Goal: Find specific page/section: Find specific page/section

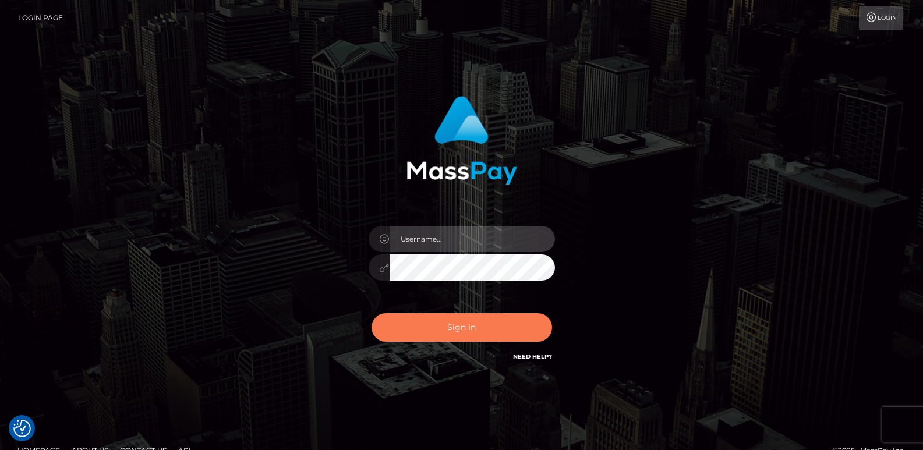
type input "[DOMAIN_NAME]"
click at [436, 317] on button "Sign in" at bounding box center [462, 327] width 181 height 29
type input "[DOMAIN_NAME]"
click at [436, 323] on button "Sign in" at bounding box center [462, 327] width 181 height 29
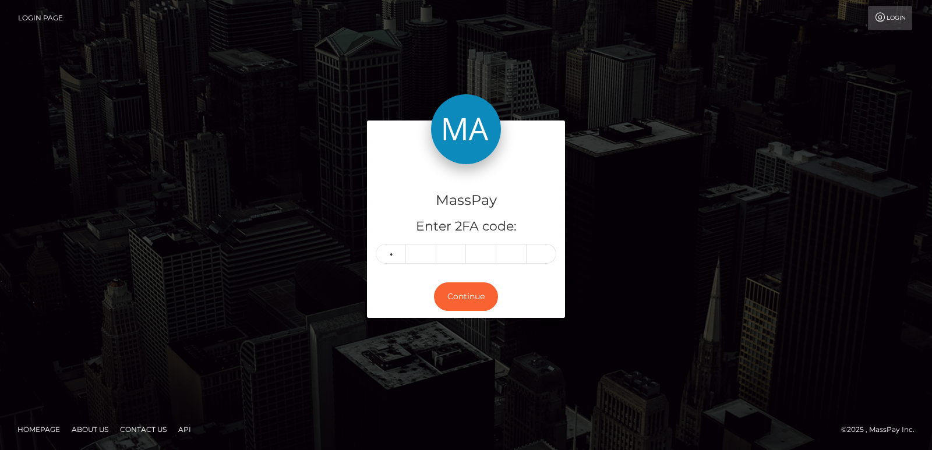
type input "8"
type input "3"
type input "1"
type input "7"
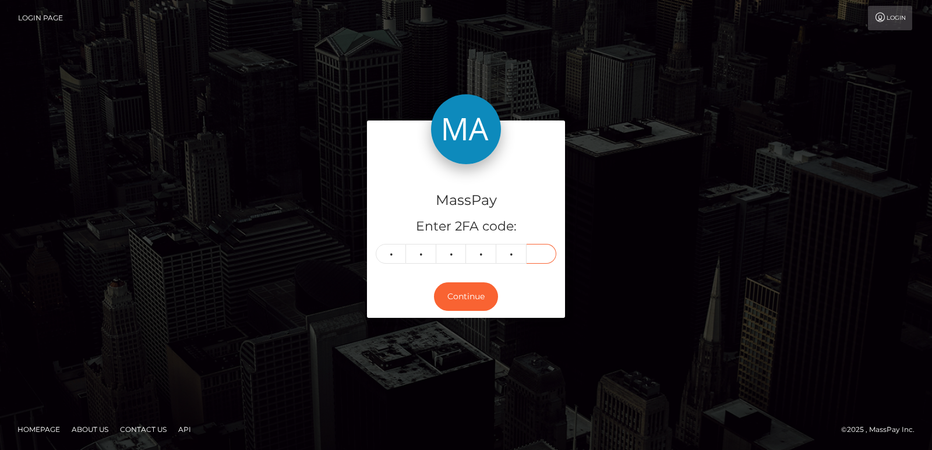
type input "2"
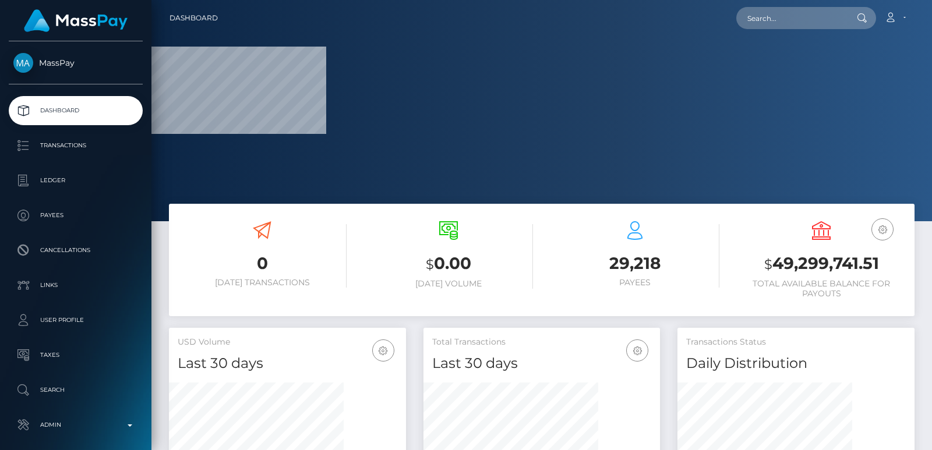
scroll to position [221, 781]
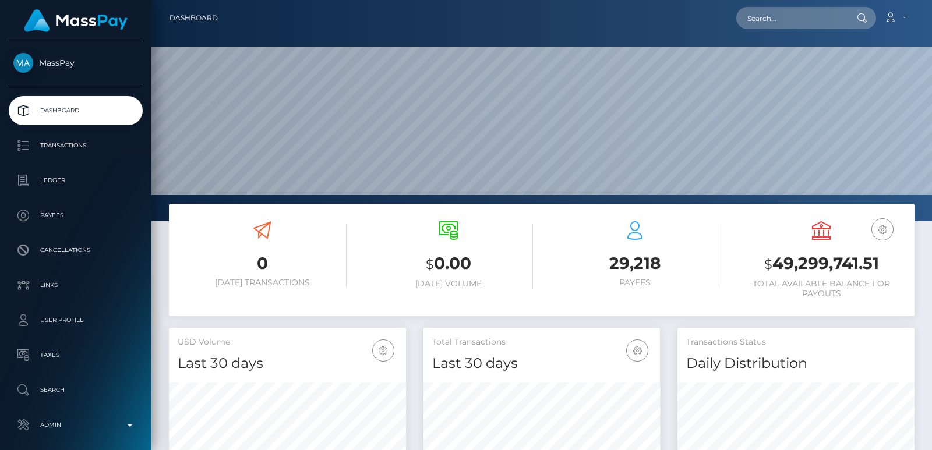
click at [767, 29] on div "Loading... Loading... Account Edit Profile Logout" at bounding box center [570, 18] width 687 height 24
click at [768, 27] on input "text" at bounding box center [791, 18] width 110 height 22
paste input "4518miraclec@gmail.com"
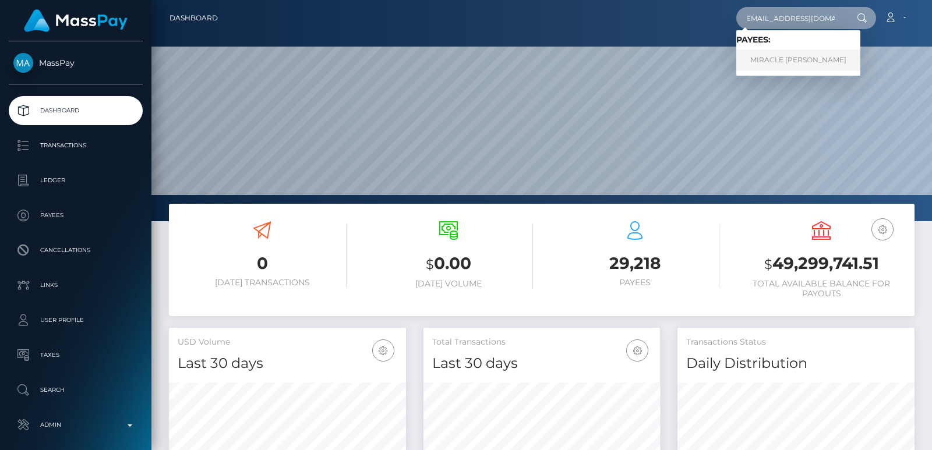
type input "4518miraclec@gmail.com"
click at [766, 59] on link "MIRACLE ARIEL COLSTON" at bounding box center [798, 61] width 124 height 22
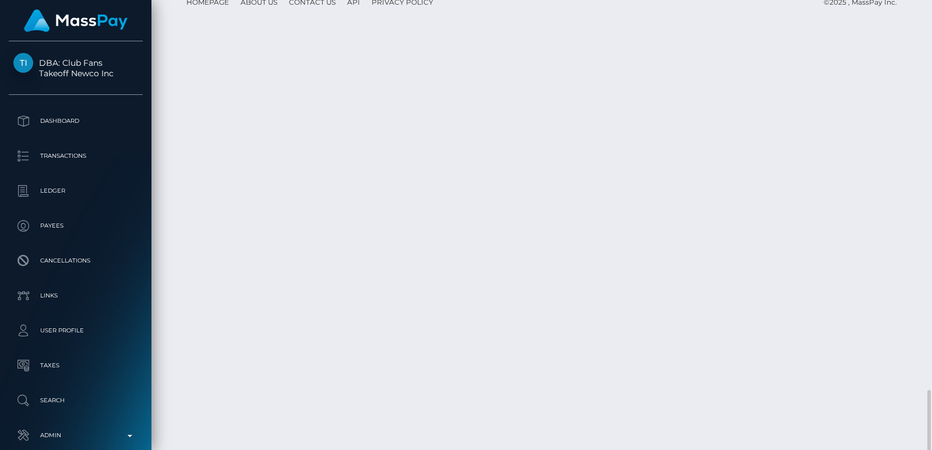
scroll to position [2169, 0]
click at [931, 38] on div at bounding box center [927, 225] width 9 height 450
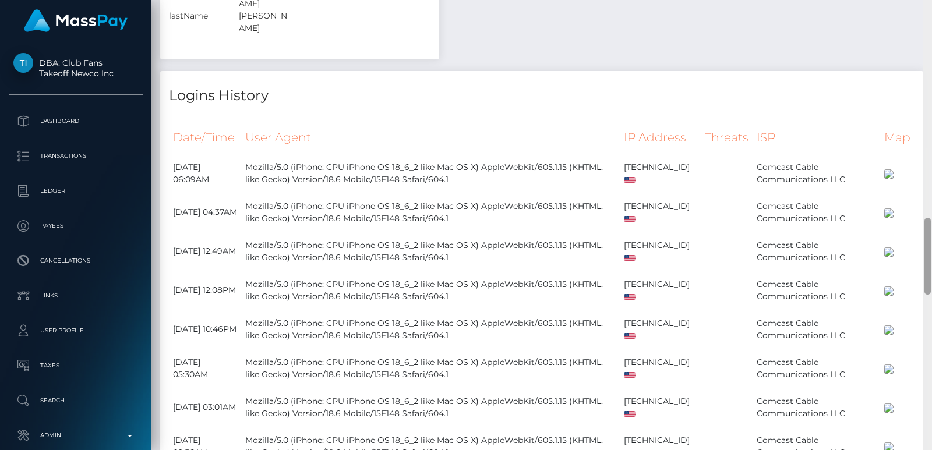
click at [931, 38] on div at bounding box center [927, 225] width 9 height 450
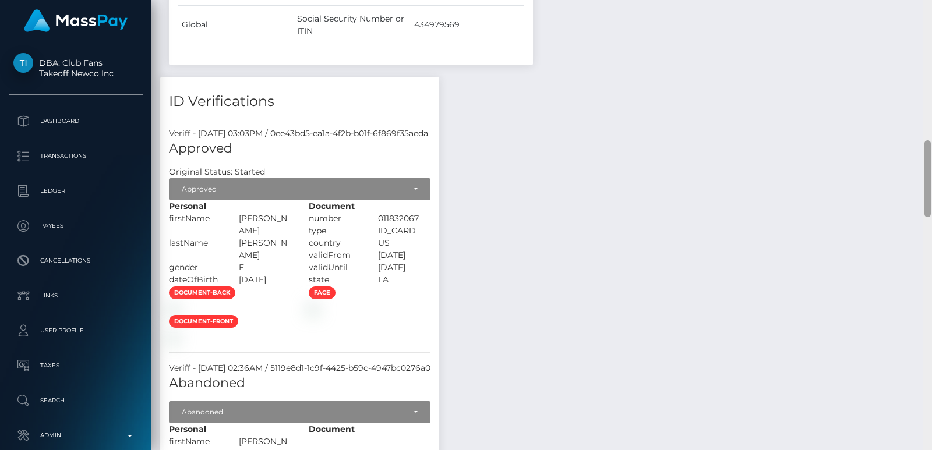
click at [931, 38] on div at bounding box center [927, 225] width 9 height 450
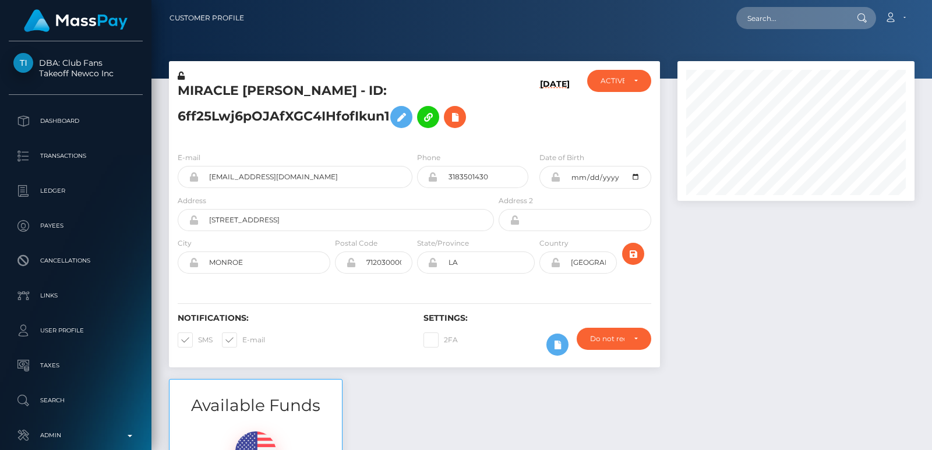
scroll to position [450, 0]
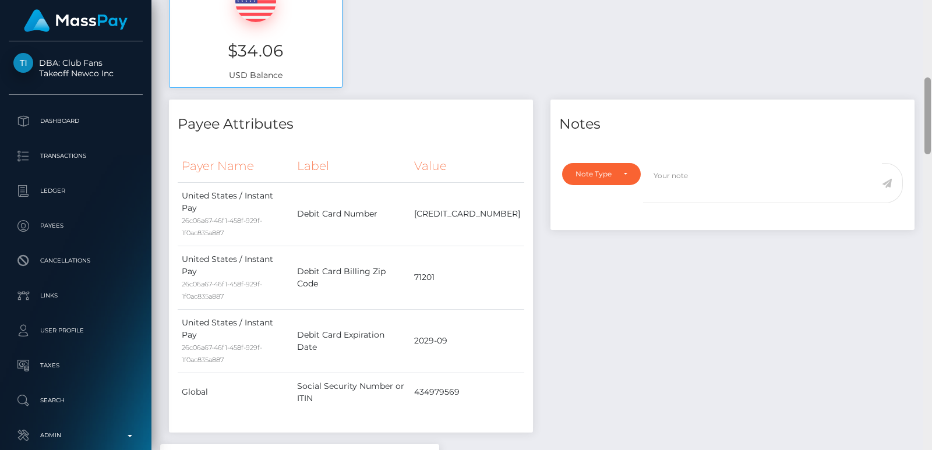
click at [931, 38] on div at bounding box center [927, 225] width 9 height 450
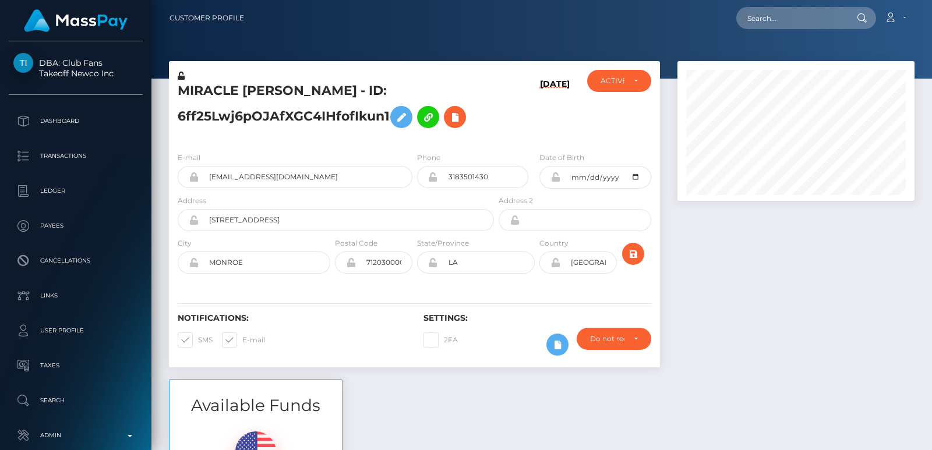
click at [927, 19] on div "Customer Profile Loading... Loading..." at bounding box center [541, 225] width 781 height 450
click at [927, 19] on nav "Customer Profile Loading... Loading... Account" at bounding box center [541, 18] width 781 height 36
click at [804, 16] on input "text" at bounding box center [791, 18] width 110 height 22
paste input "jorgemtz7201992@gmail.com"
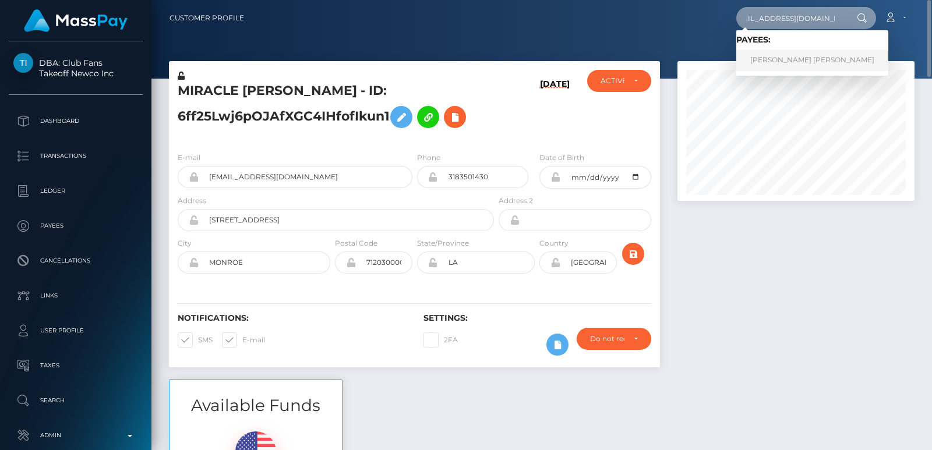
type input "jorgemtz7201992@gmail.com"
click at [810, 55] on link "JORGE LUIS MARTINEZ GARCIA" at bounding box center [812, 61] width 152 height 22
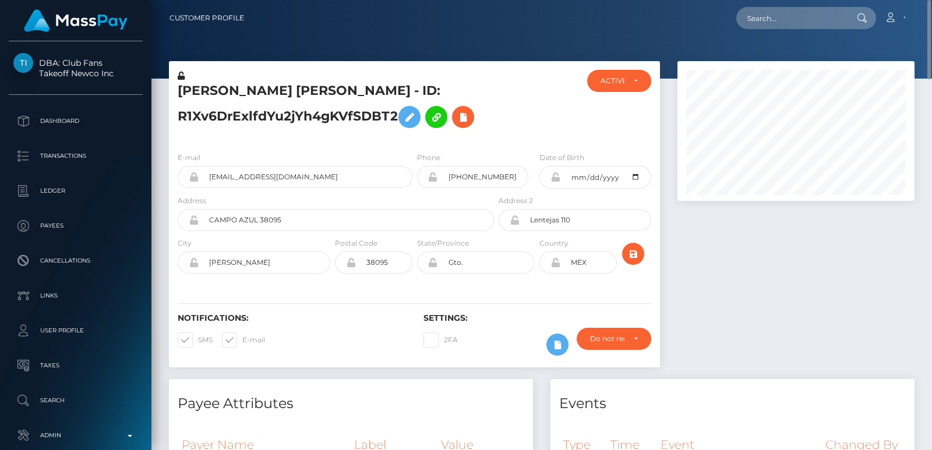
click at [200, 95] on h5 "JORGE LUIS MARTINEZ GARCIA - ID: R1Xv6DrExlfdYu2jYh4gKVfSDBT2" at bounding box center [333, 108] width 310 height 52
copy h5 "JORGE"
click at [793, 30] on div "Loading... Loading... Account Edit Profile Logout" at bounding box center [583, 18] width 661 height 24
click at [779, 23] on input "text" at bounding box center [791, 18] width 110 height 22
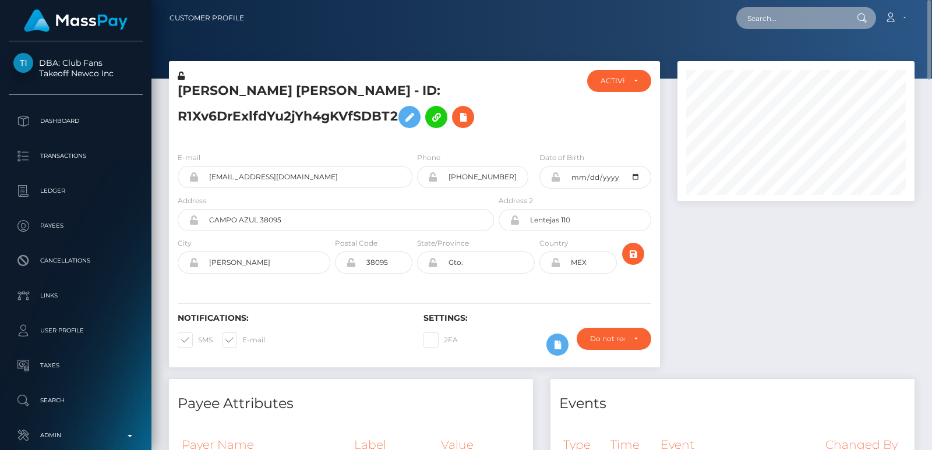
paste input "thewhitenergroup@gmail.com"
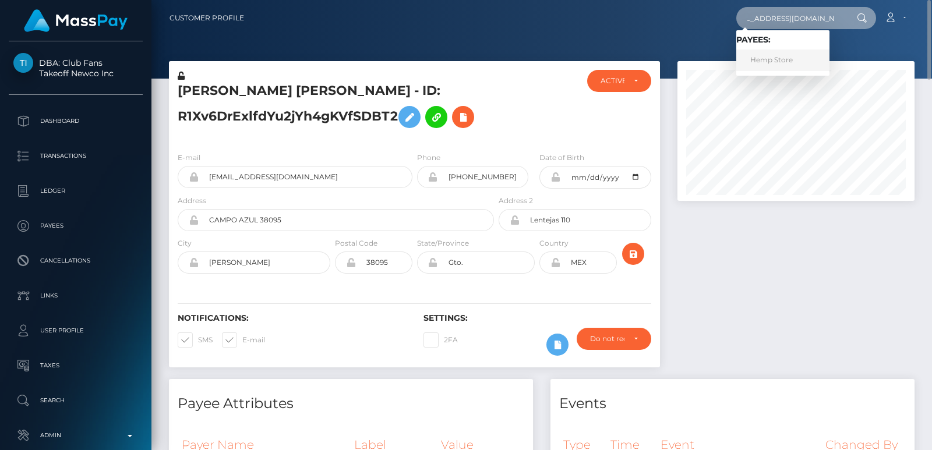
type input "thewhitenergroup@gmail.com"
click at [774, 59] on link "Hemp Store" at bounding box center [782, 61] width 93 height 22
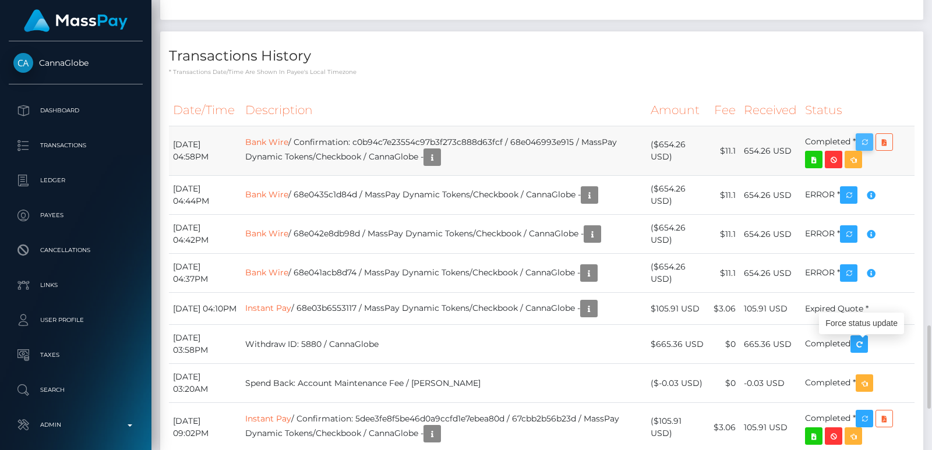
scroll to position [140, 236]
click at [871, 150] on icon "button" at bounding box center [864, 142] width 14 height 15
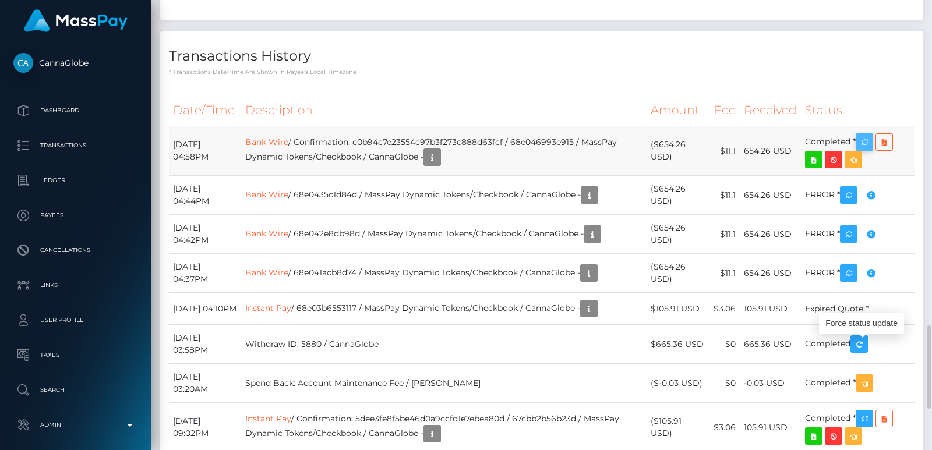
click at [871, 150] on icon "button" at bounding box center [864, 142] width 14 height 15
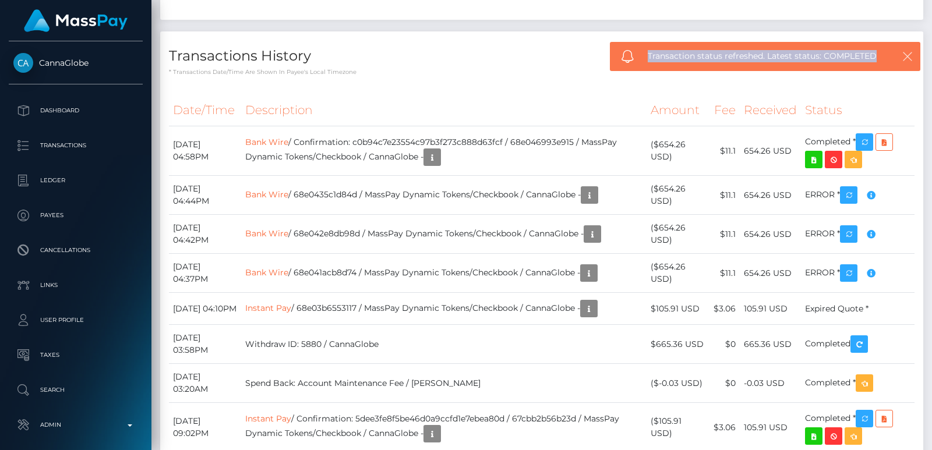
click at [911, 58] on icon "button" at bounding box center [908, 57] width 12 height 12
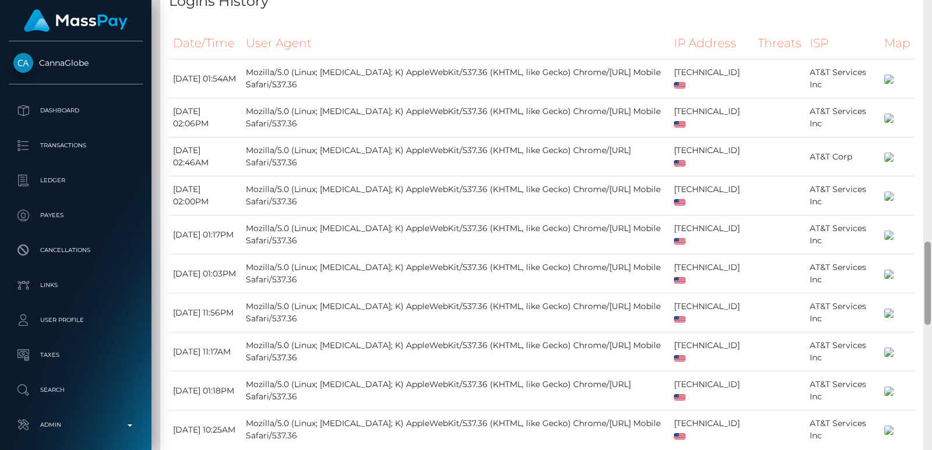
click at [930, 31] on div at bounding box center [927, 225] width 9 height 450
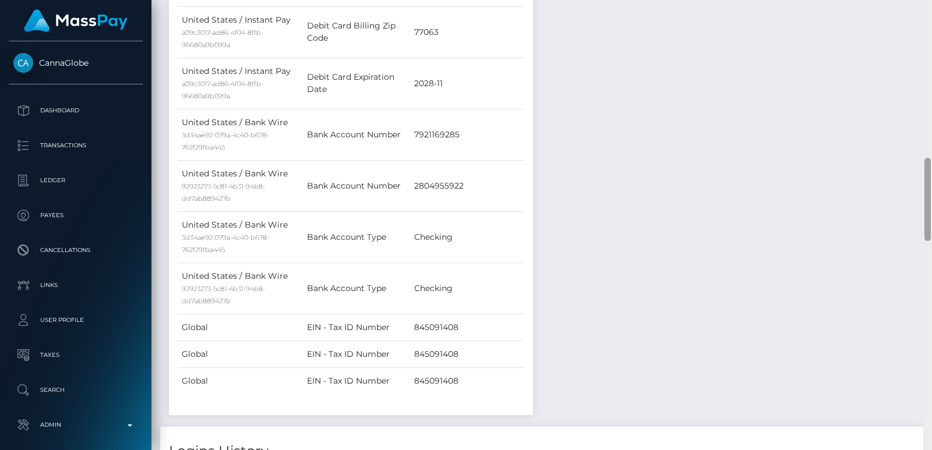
click at [930, 31] on div at bounding box center [927, 225] width 9 height 450
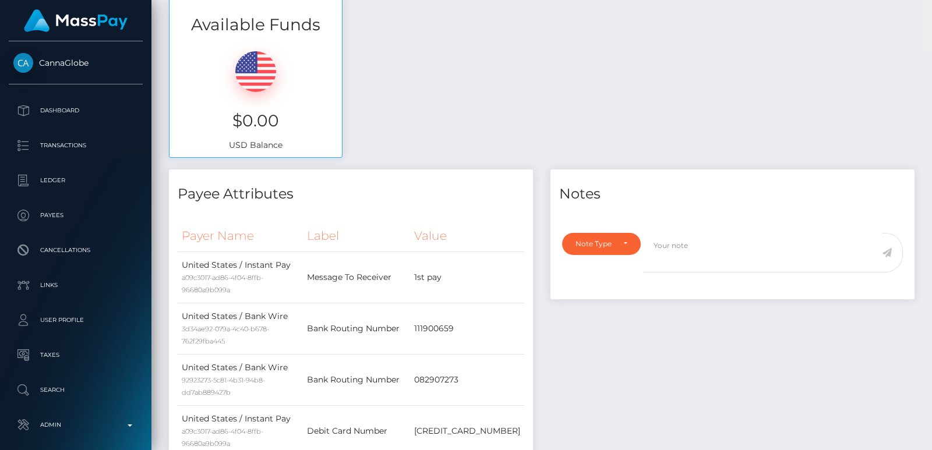
click at [930, 31] on div "Customer Profile Loading... Loading..." at bounding box center [541, 225] width 781 height 450
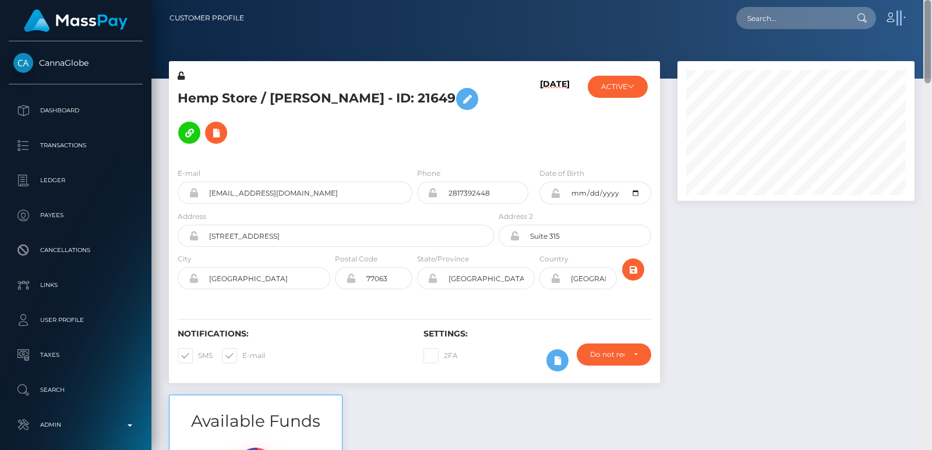
click at [930, 31] on nav "Customer Profile Loading... Loading... Account" at bounding box center [541, 18] width 781 height 36
click at [278, 103] on h5 "Hemp Store / Mark Whitener - ID: 21649" at bounding box center [333, 116] width 310 height 68
copy h5 "Mark"
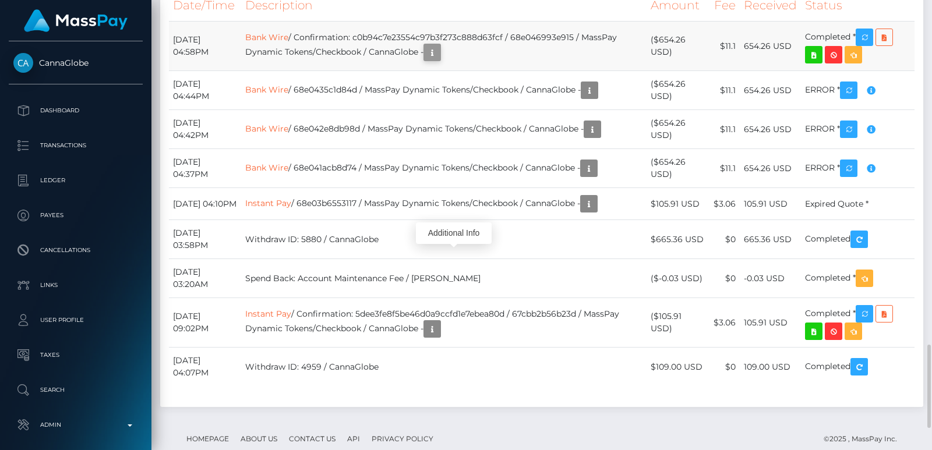
scroll to position [140, 236]
click at [439, 60] on icon "button" at bounding box center [432, 52] width 14 height 15
click at [453, 235] on div "Additional Info" at bounding box center [454, 234] width 76 height 22
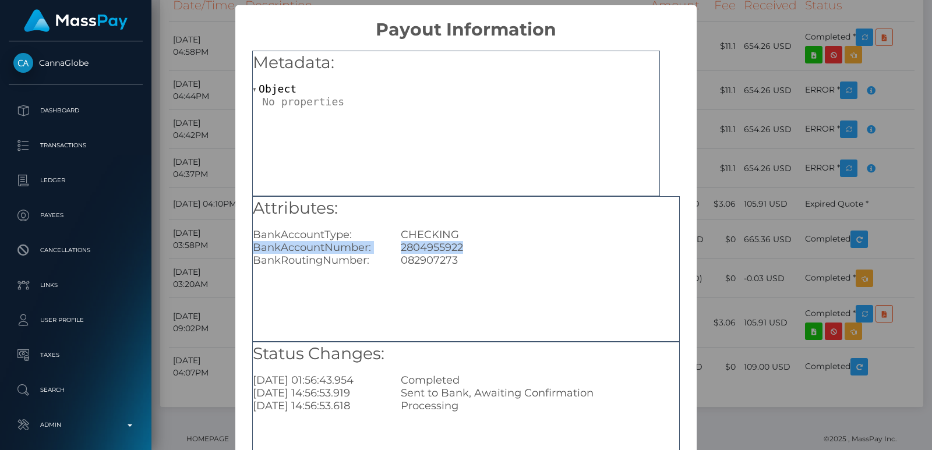
drag, startPoint x: 250, startPoint y: 248, endPoint x: 479, endPoint y: 249, distance: 228.9
click at [479, 249] on div "Attributes: BankAccountType: CHECKING BankAccountNumber: 2804955922 BankRouting…" at bounding box center [466, 269] width 428 height 146
copy div "BankAccountNumber: 2804955922"
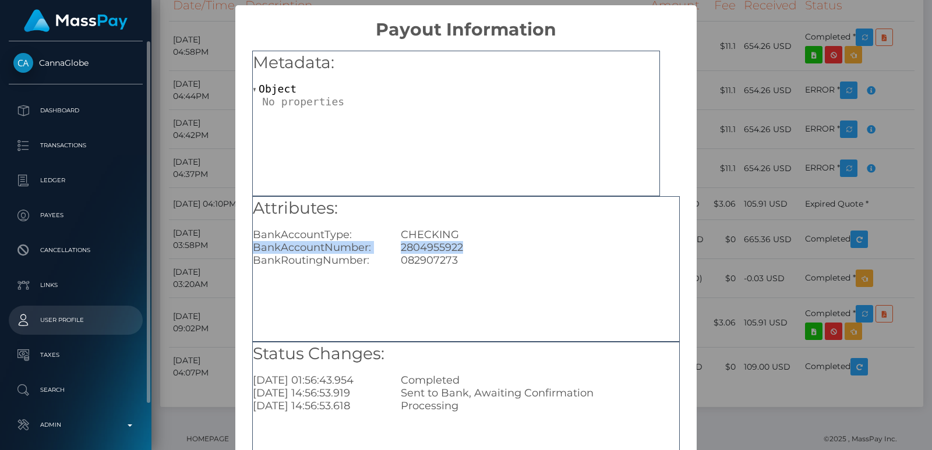
click at [77, 320] on p "User Profile" at bounding box center [75, 320] width 125 height 17
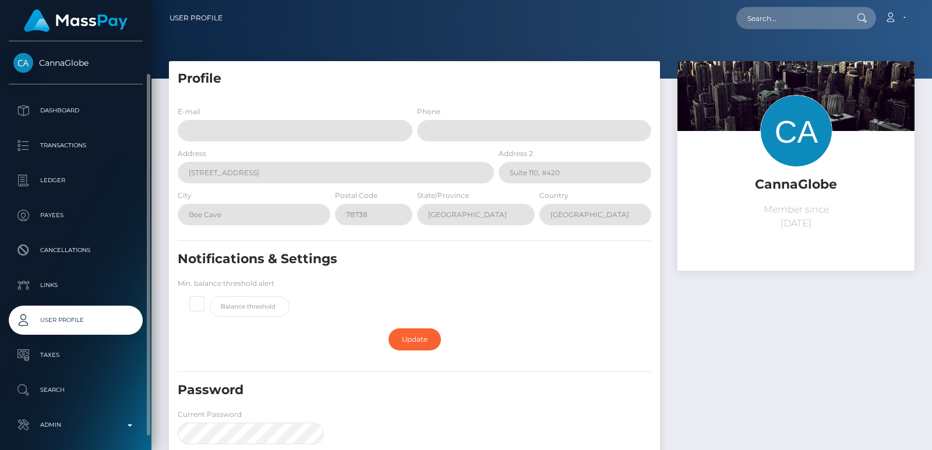
scroll to position [17, 0]
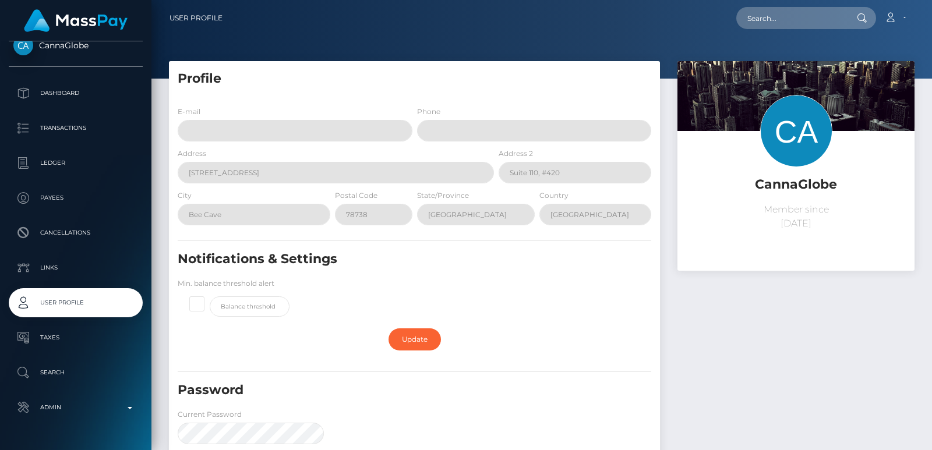
click at [848, 296] on div "CannaGlobe Member since October 1, 2024" at bounding box center [796, 341] width 255 height 561
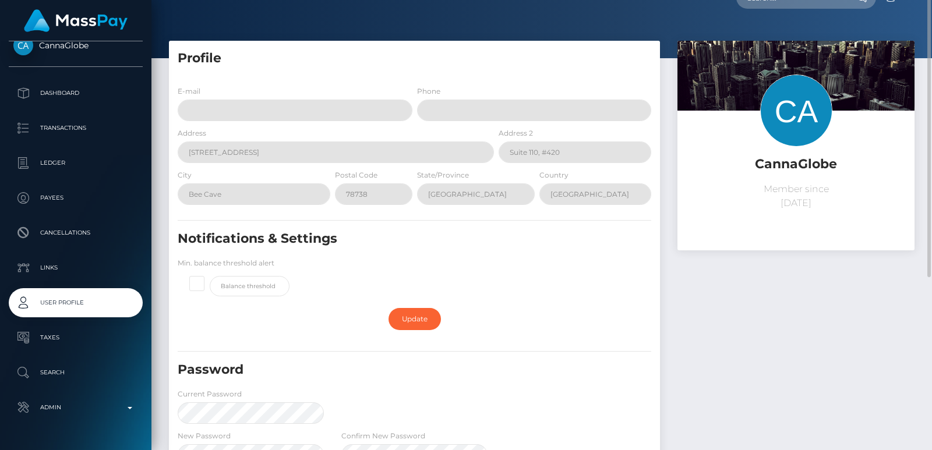
scroll to position [0, 0]
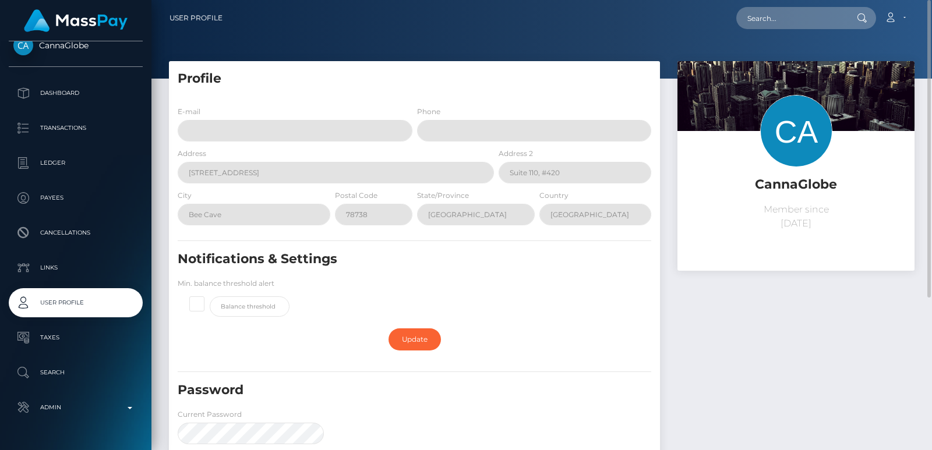
click at [682, 333] on div "CannaGlobe Member since October 1, 2024" at bounding box center [796, 341] width 255 height 561
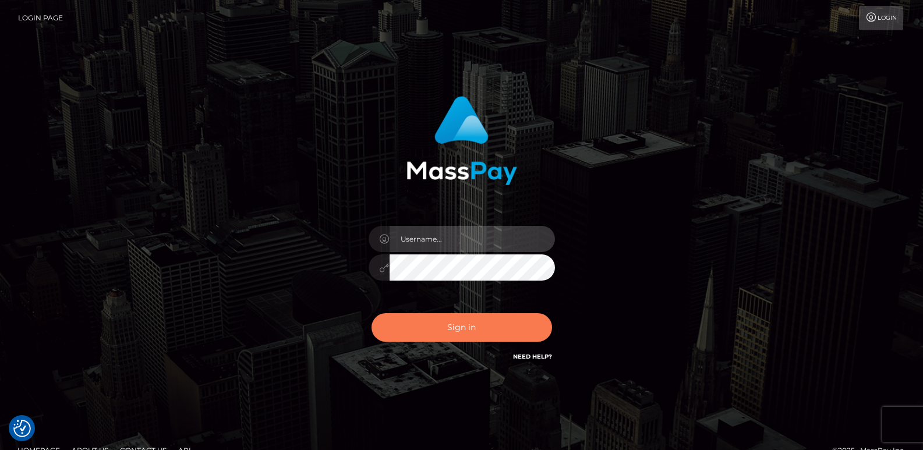
type input "[DOMAIN_NAME]"
click at [419, 330] on button "Sign in" at bounding box center [462, 327] width 181 height 29
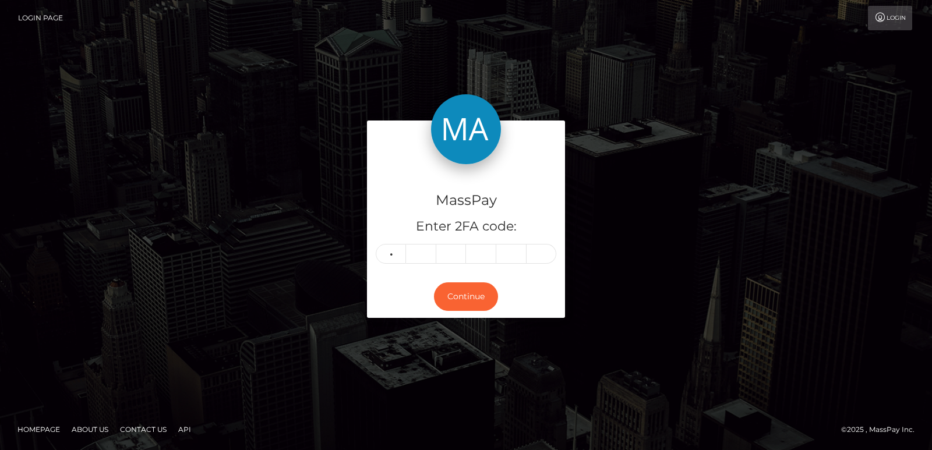
type input "5"
type input "3"
type input "5"
type input "7"
type input "8"
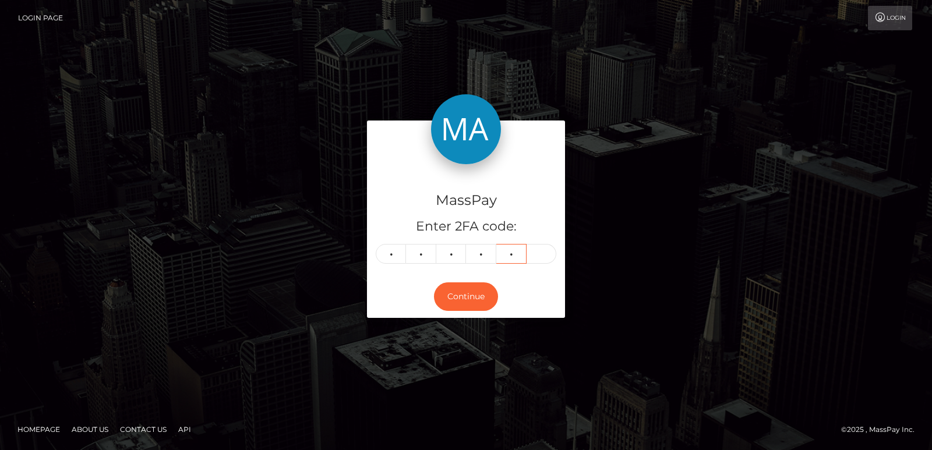
type input "9"
type input "6"
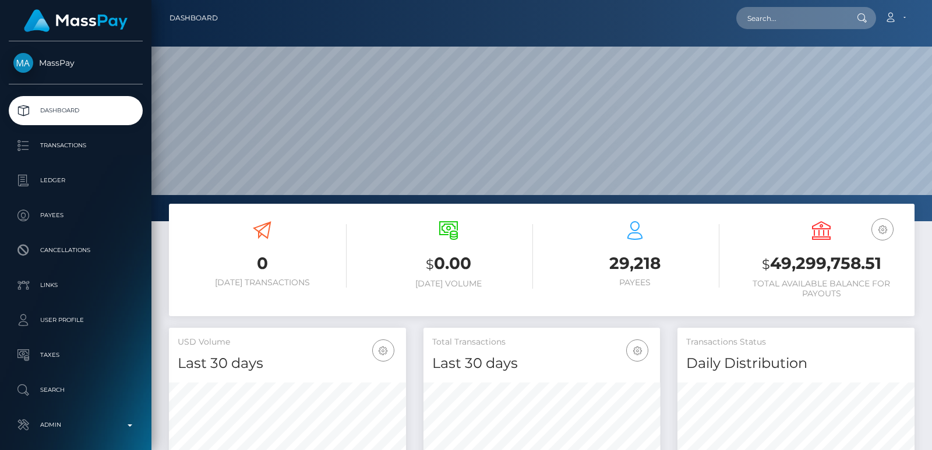
scroll to position [207, 236]
click at [745, 24] on input "text" at bounding box center [791, 18] width 110 height 22
paste input "vivapharrel@gmail.com"
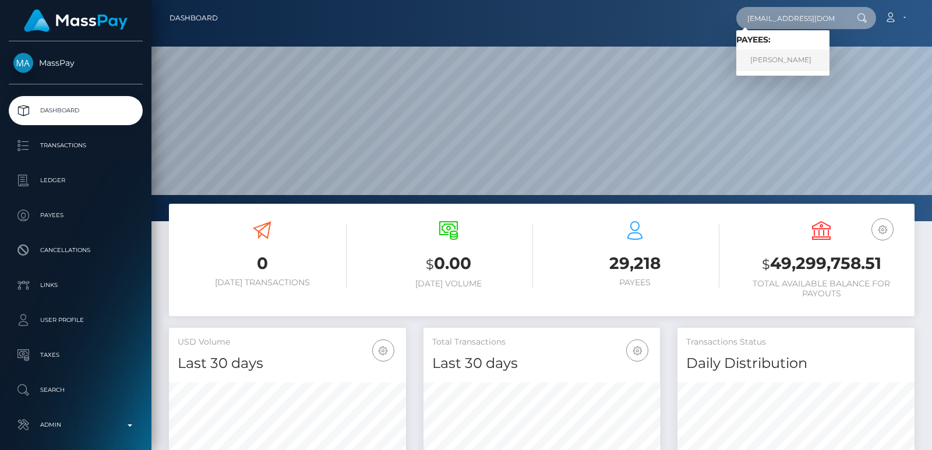
type input "vivapharrel@gmail.com"
click at [764, 57] on link "Viviane Morwabe" at bounding box center [782, 61] width 93 height 22
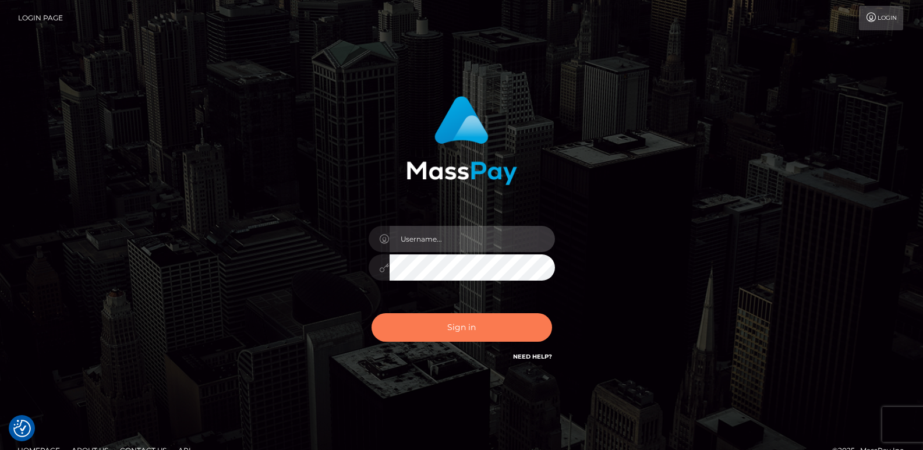
type input "[DOMAIN_NAME]"
click at [423, 327] on button "Sign in" at bounding box center [462, 327] width 181 height 29
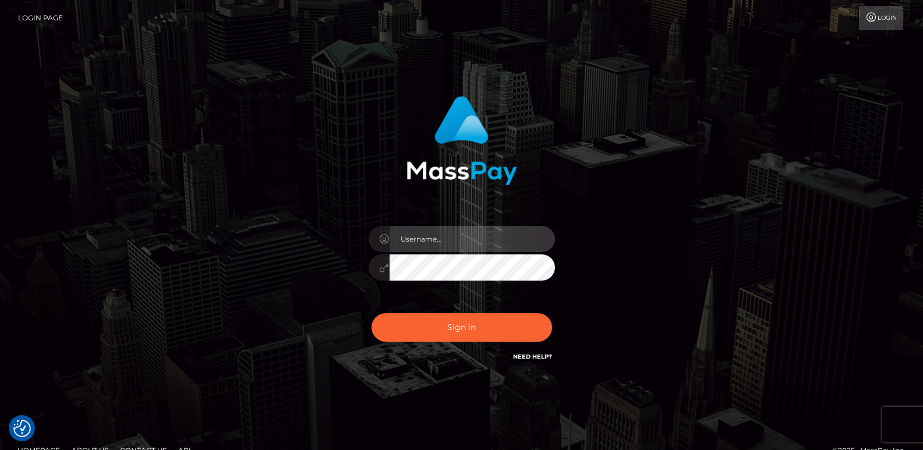
type input "[DOMAIN_NAME]"
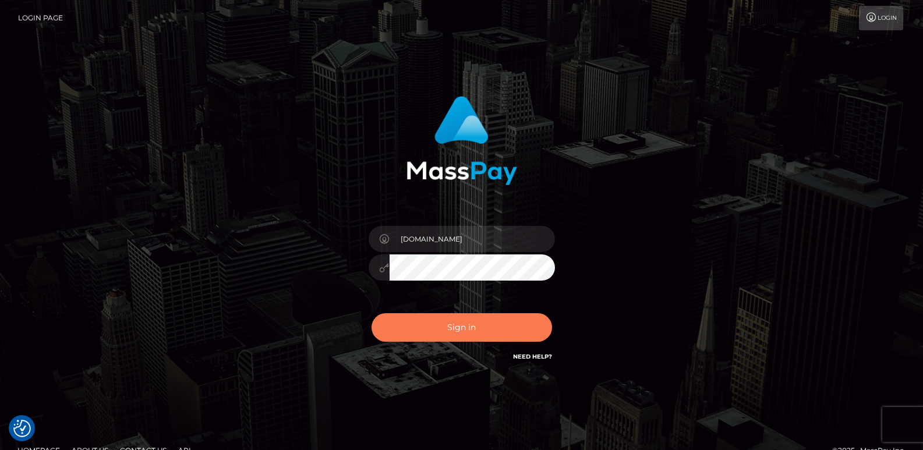
click at [423, 327] on button "Sign in" at bounding box center [462, 327] width 181 height 29
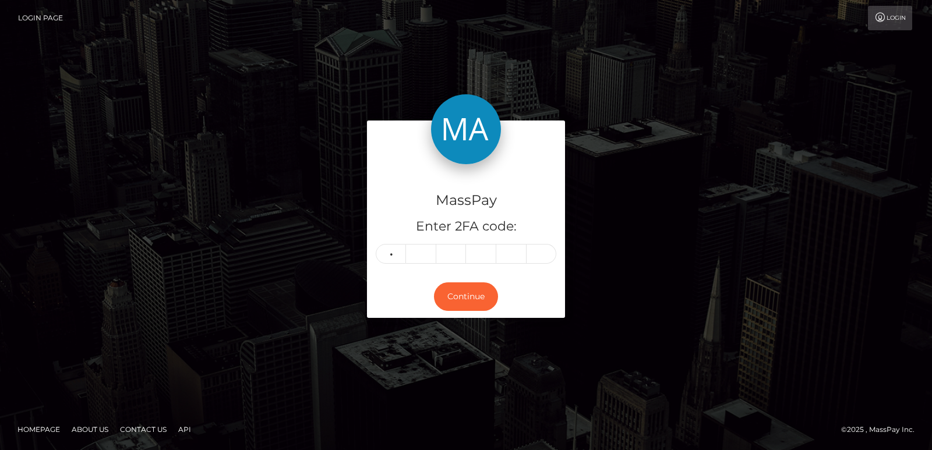
type input "2"
type input "8"
type input "0"
type input "3"
type input "5"
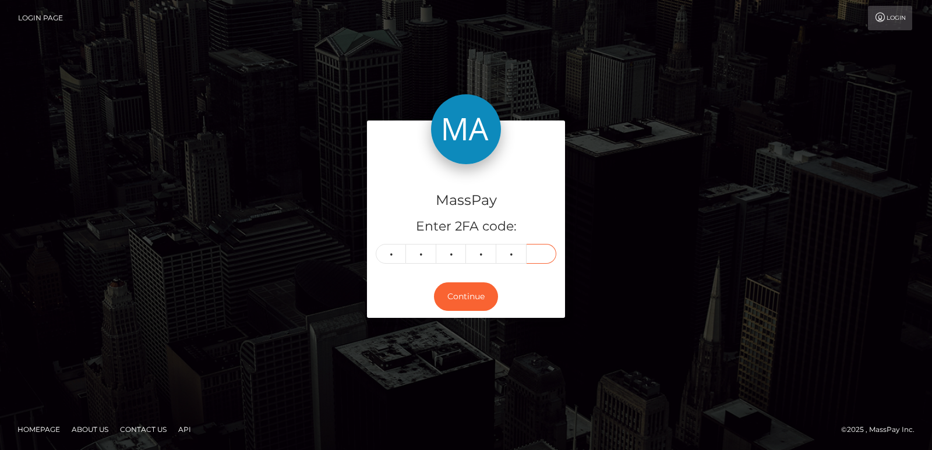
type input "6"
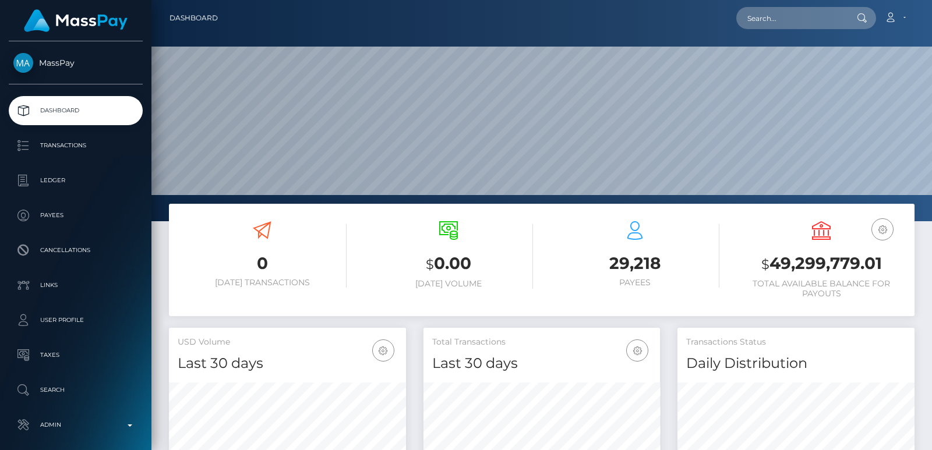
scroll to position [207, 236]
click at [785, 18] on input "text" at bounding box center [791, 18] width 110 height 22
paste input "[EMAIL_ADDRESS][DOMAIN_NAME]"
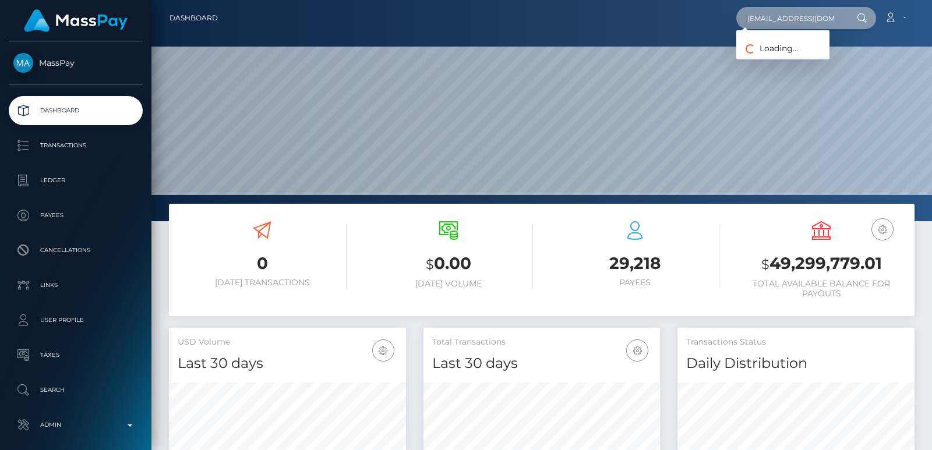
scroll to position [0, 1]
type input "[EMAIL_ADDRESS][DOMAIN_NAME]"
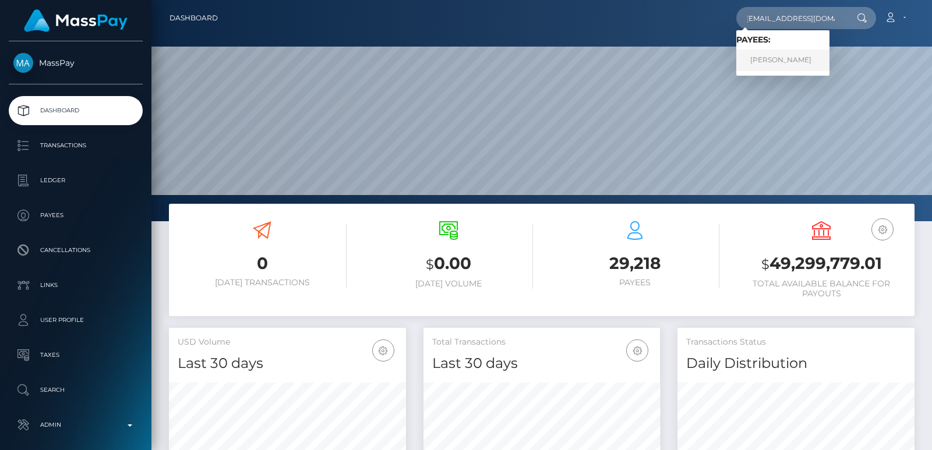
scroll to position [0, 0]
click at [801, 56] on link "[PERSON_NAME]" at bounding box center [782, 61] width 93 height 22
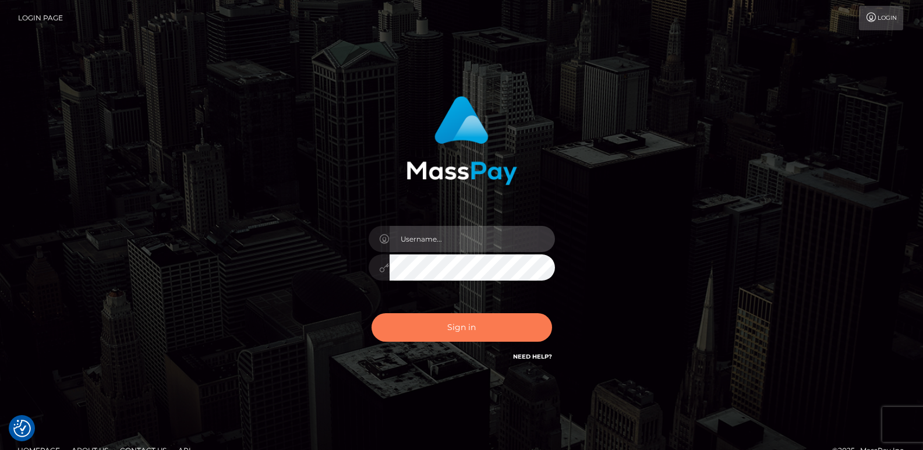
type input "ts2.es"
click at [423, 317] on button "Sign in" at bounding box center [462, 327] width 181 height 29
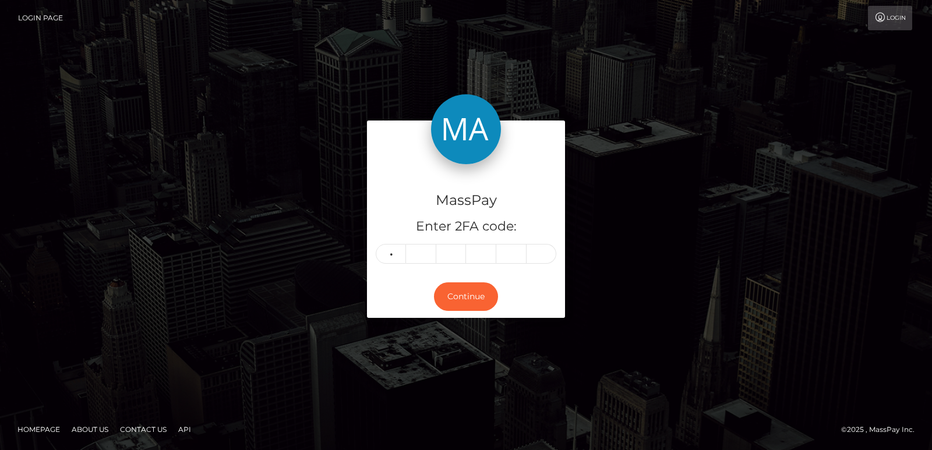
type input "7"
type input "6"
type input "7"
type input "6"
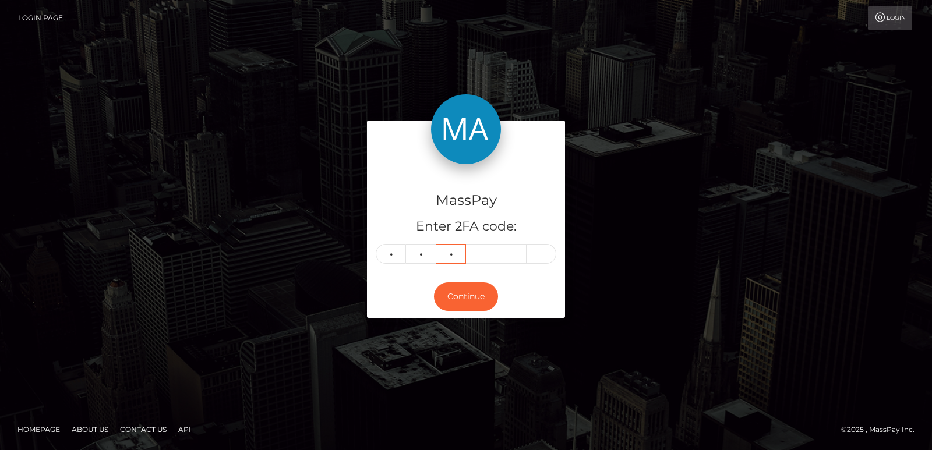
type input "7"
type input "5"
type input "6"
type input "5"
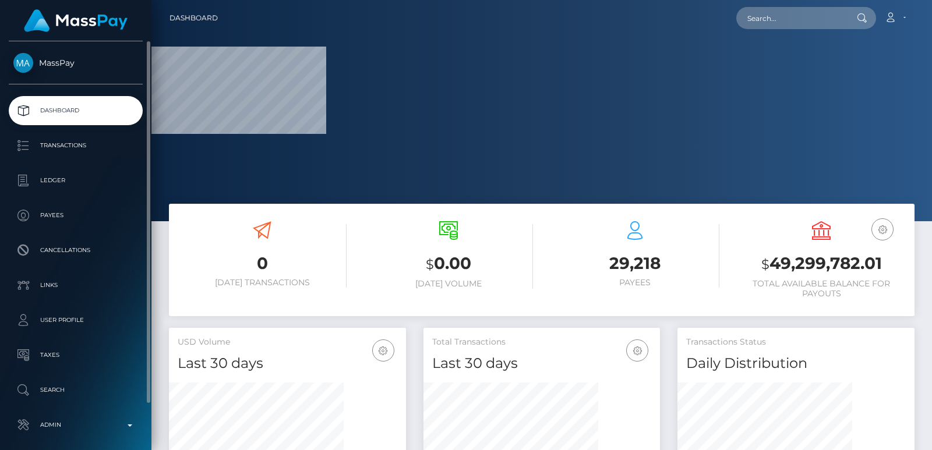
scroll to position [207, 236]
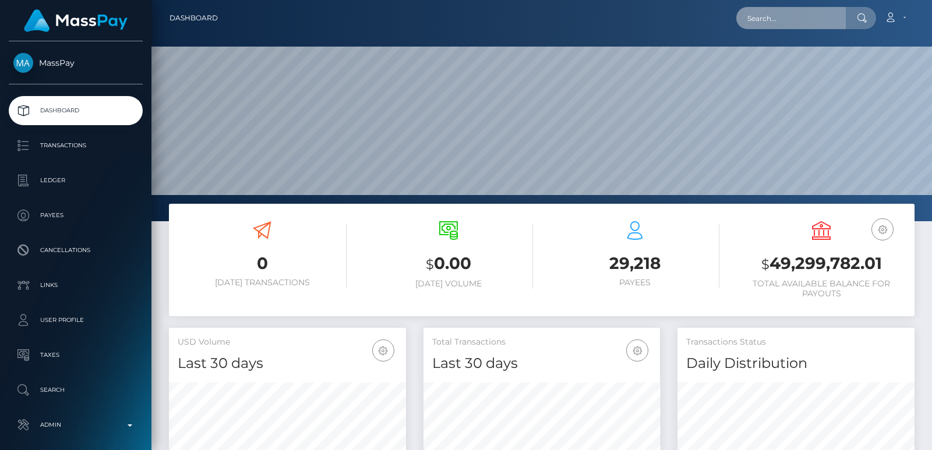
click at [765, 22] on input "text" at bounding box center [791, 18] width 110 height 22
paste input "[EMAIL_ADDRESS][DOMAIN_NAME]"
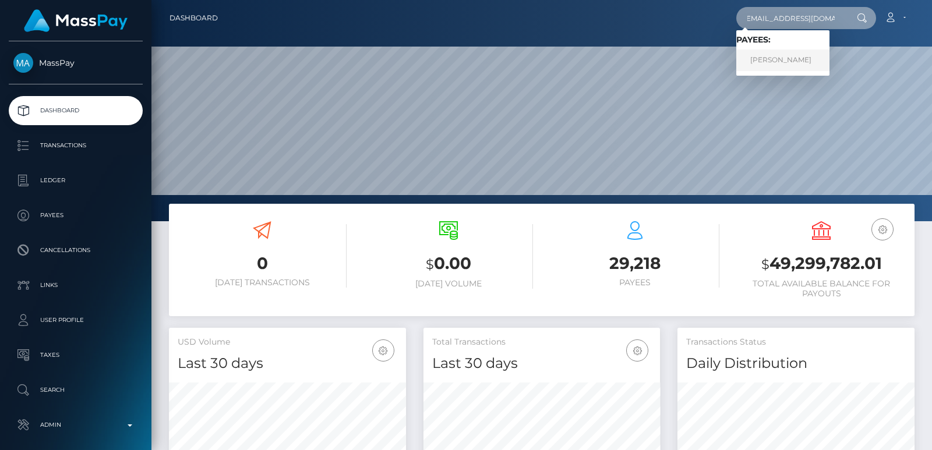
type input "[EMAIL_ADDRESS][DOMAIN_NAME]"
click at [771, 64] on link "[PERSON_NAME]" at bounding box center [782, 61] width 93 height 22
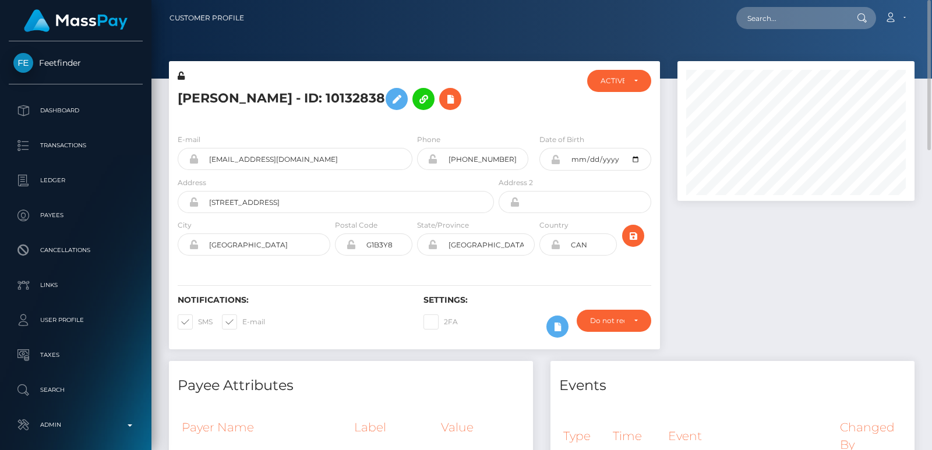
click at [192, 84] on h5 "[PERSON_NAME] - ID: 10132838" at bounding box center [333, 99] width 310 height 34
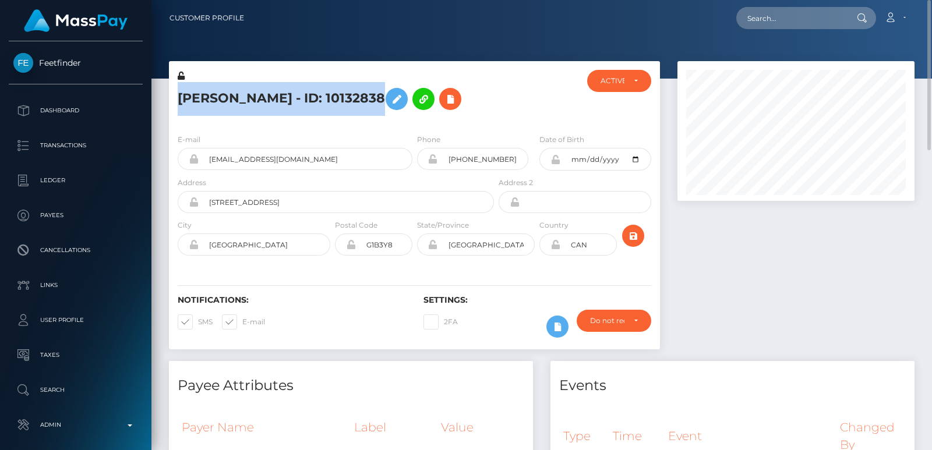
click at [192, 84] on h5 "[PERSON_NAME] - ID: 10132838" at bounding box center [333, 99] width 310 height 34
